Goal: Check status: Check status

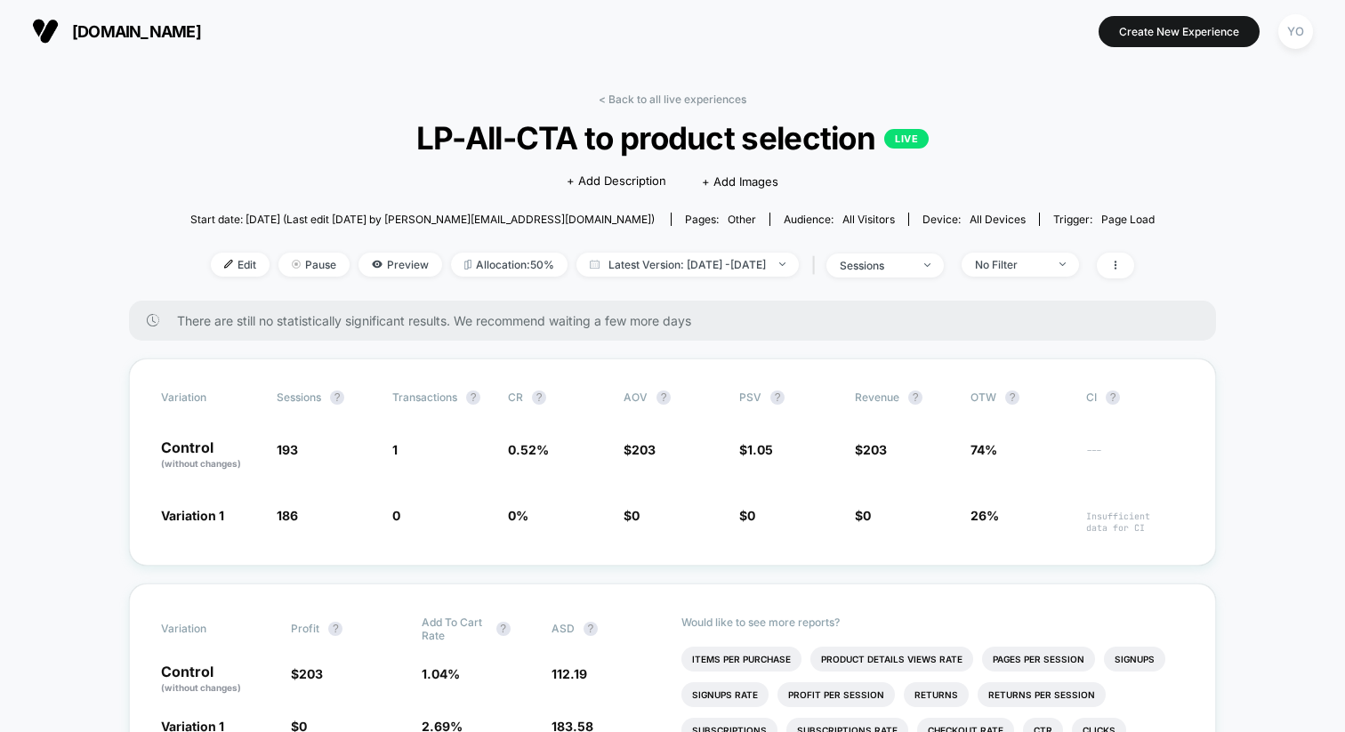
click at [135, 23] on span "[DOMAIN_NAME]" at bounding box center [136, 31] width 129 height 19
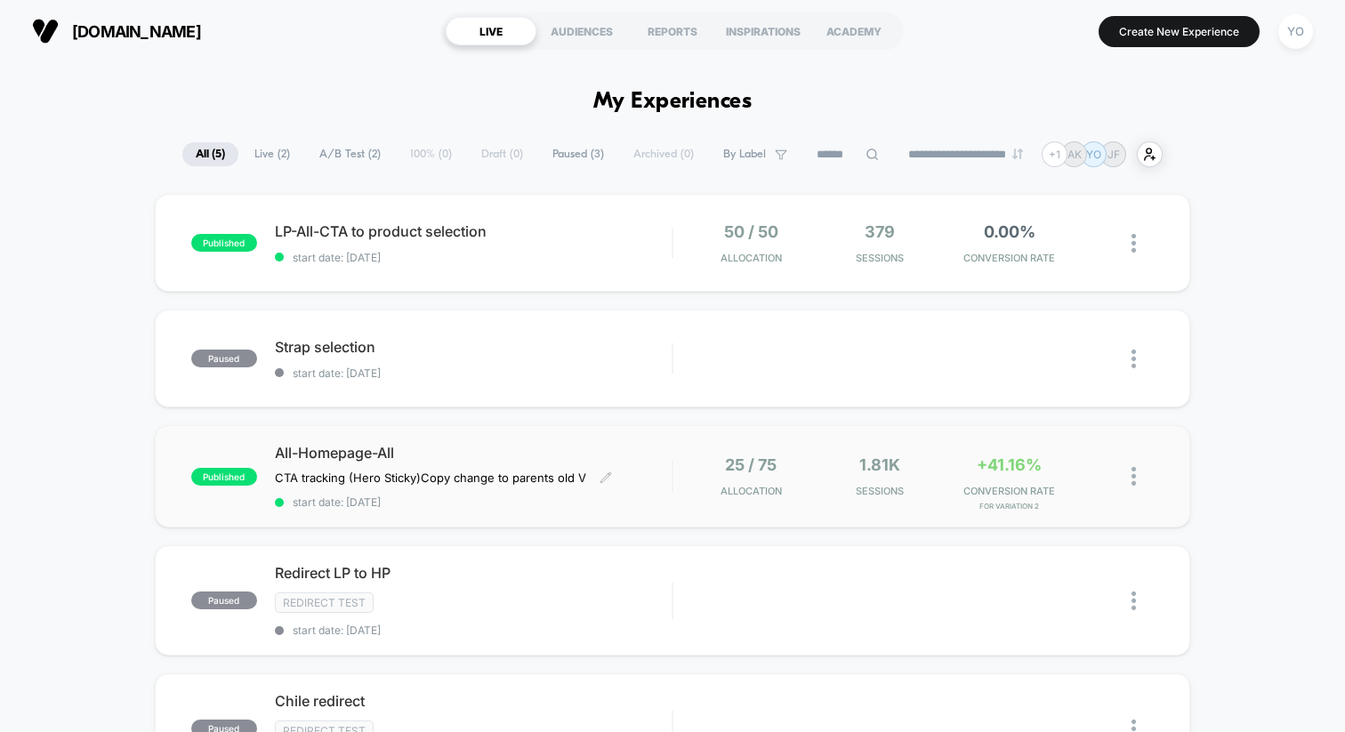
click at [428, 453] on span "All-Homepage-All" at bounding box center [473, 453] width 397 height 18
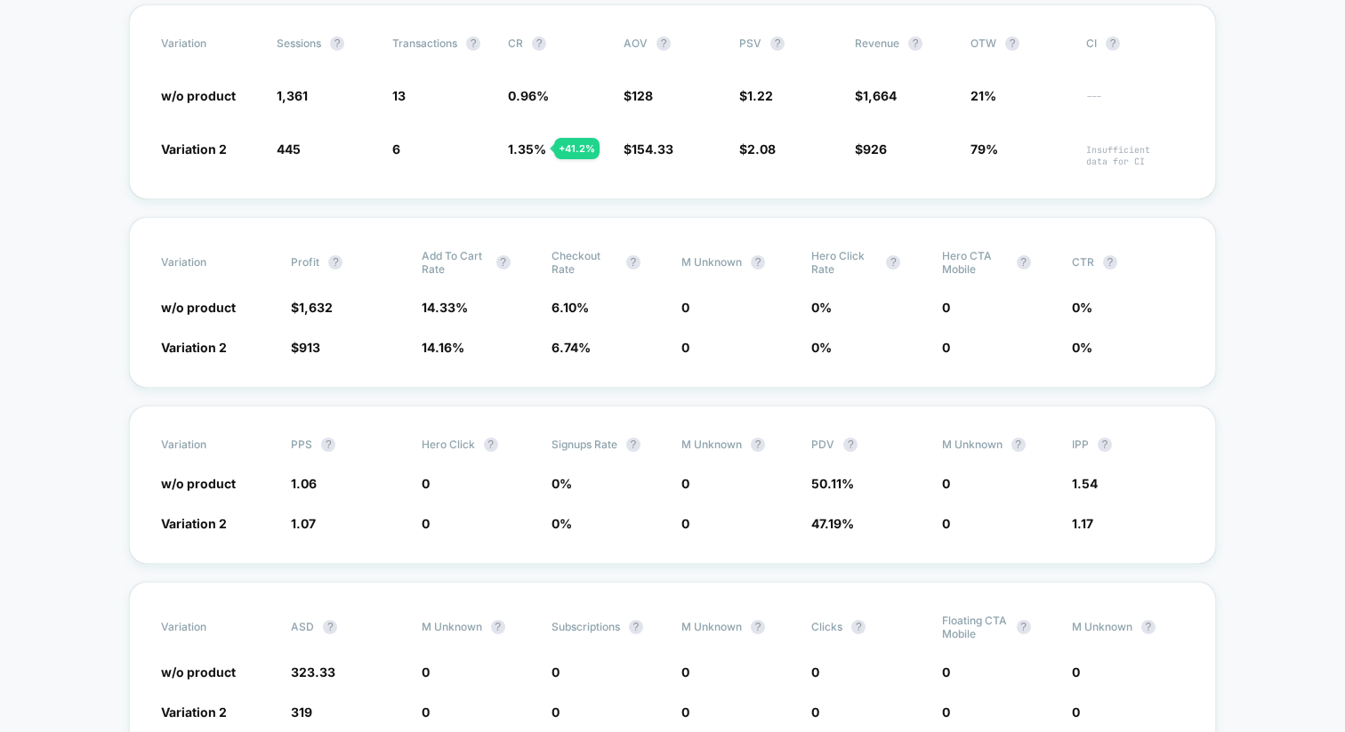
scroll to position [383, 0]
